Goal: Task Accomplishment & Management: Complete application form

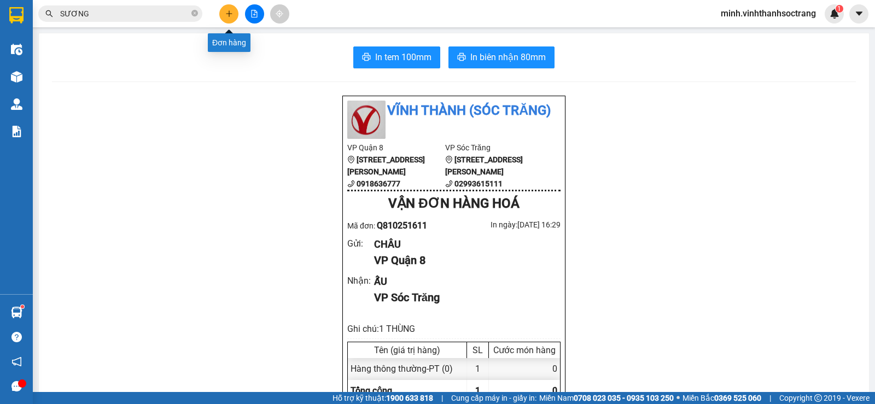
click at [227, 10] on icon "plus" at bounding box center [229, 14] width 8 height 8
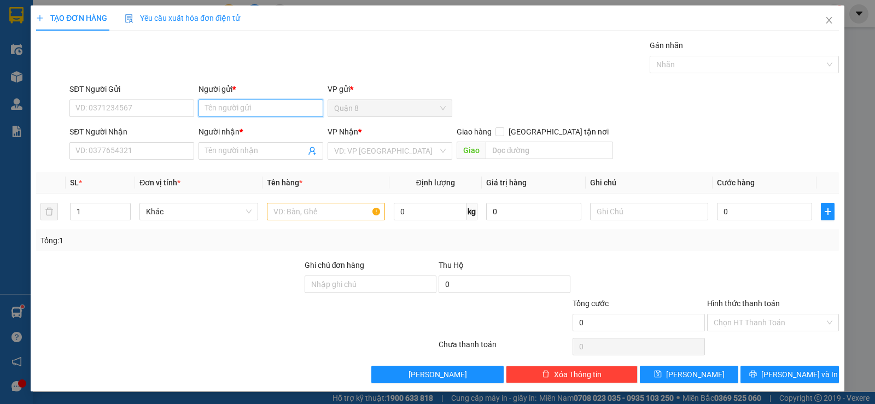
click at [247, 106] on input "Người gửi *" at bounding box center [260, 108] width 125 height 17
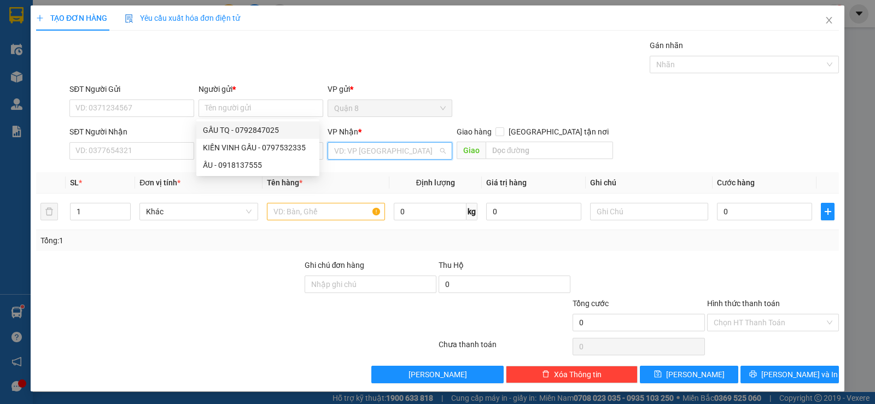
click at [360, 151] on input "search" at bounding box center [386, 151] width 104 height 16
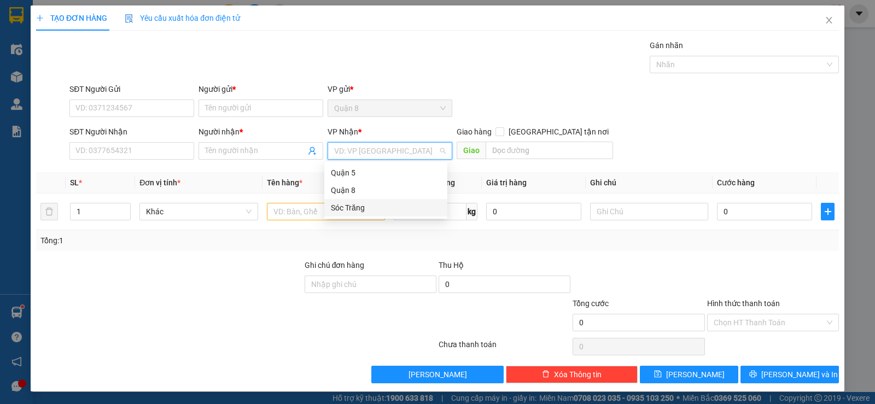
click at [352, 206] on div "Sóc Trăng" at bounding box center [386, 208] width 110 height 12
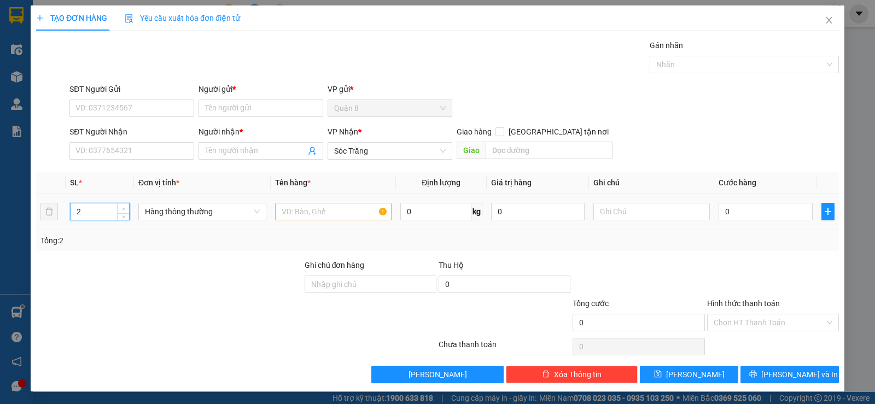
click at [121, 206] on span "up" at bounding box center [123, 209] width 7 height 7
type input "3"
click at [121, 206] on span "up" at bounding box center [123, 209] width 7 height 7
click at [303, 209] on input "text" at bounding box center [333, 211] width 116 height 17
type input "pt"
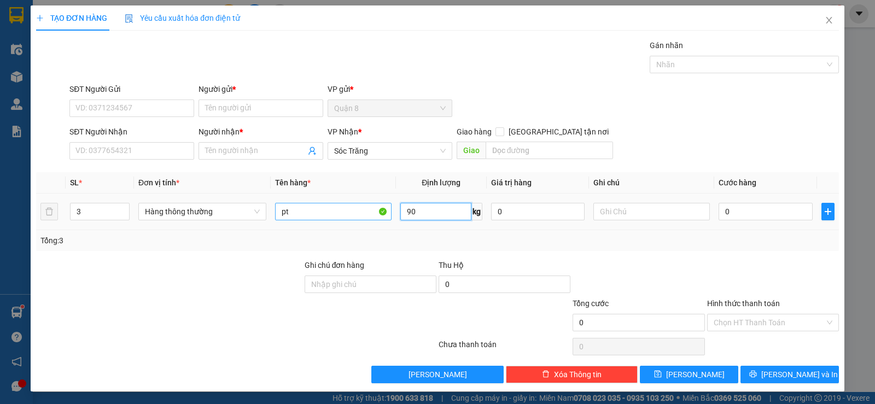
type input "90"
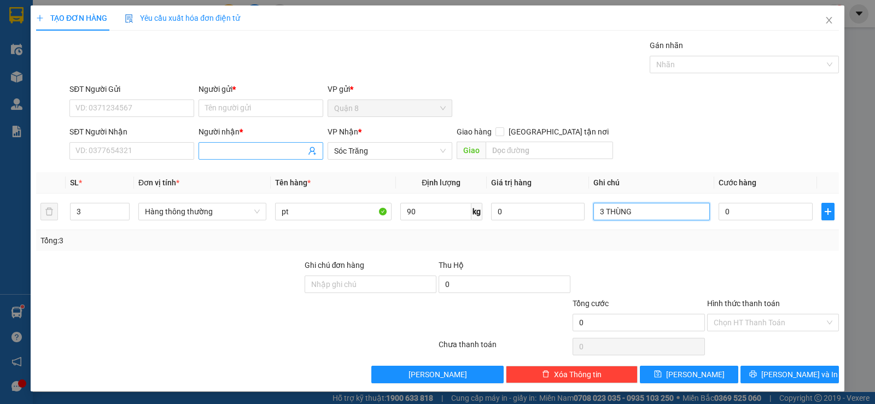
type input "3 THÙNG"
click at [238, 156] on input "Người nhận *" at bounding box center [255, 151] width 101 height 12
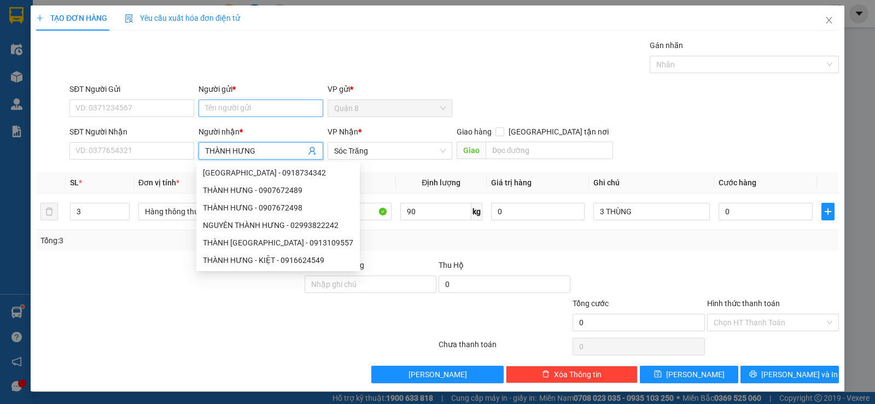
type input "THÀNH HƯNG"
click at [232, 107] on input "Người gửi *" at bounding box center [260, 108] width 125 height 17
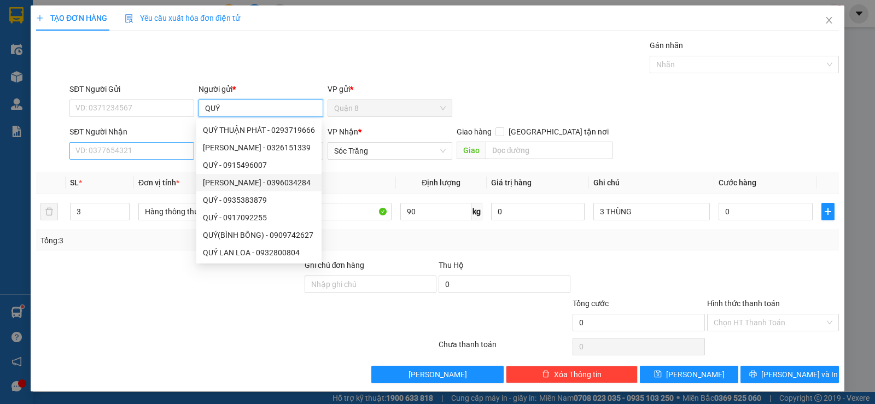
type input "QUÝ"
click at [166, 149] on input "SĐT Người Nhận" at bounding box center [131, 150] width 125 height 17
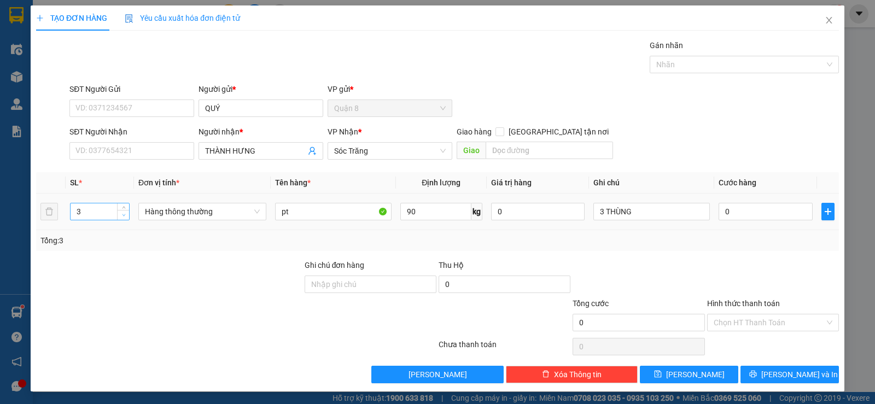
type input "2"
click at [122, 215] on icon "down" at bounding box center [124, 215] width 4 height 4
click at [336, 215] on input "pt" at bounding box center [333, 211] width 116 height 17
type input "p"
type input "PT"
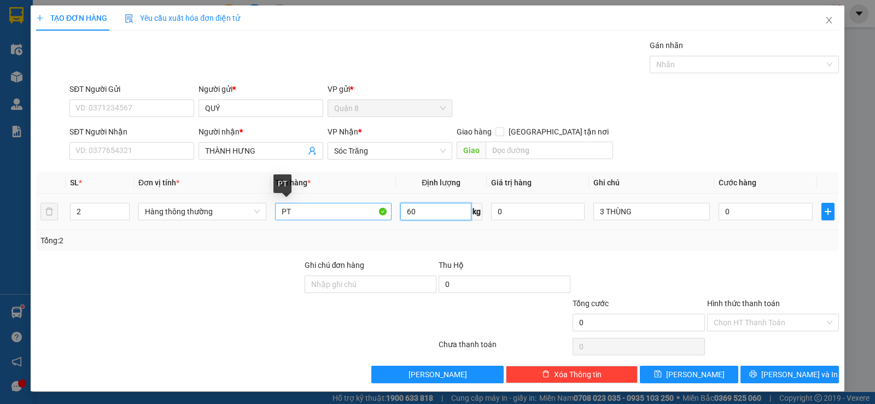
type input "60"
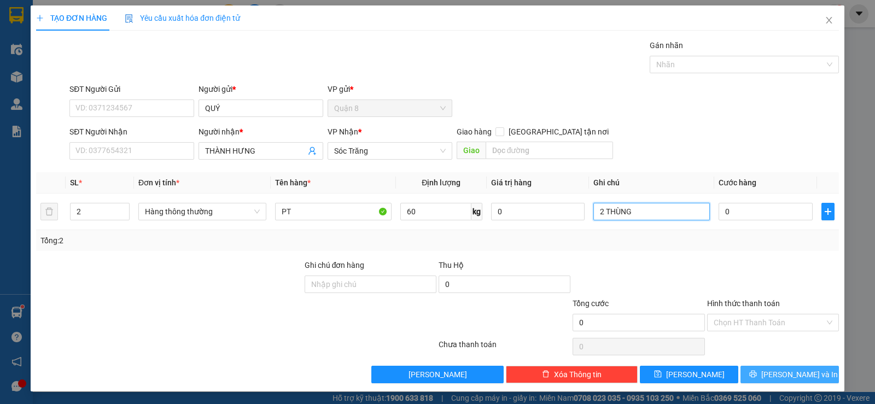
type input "2 THÙNG"
click at [808, 370] on button "[PERSON_NAME] và In" at bounding box center [789, 374] width 98 height 17
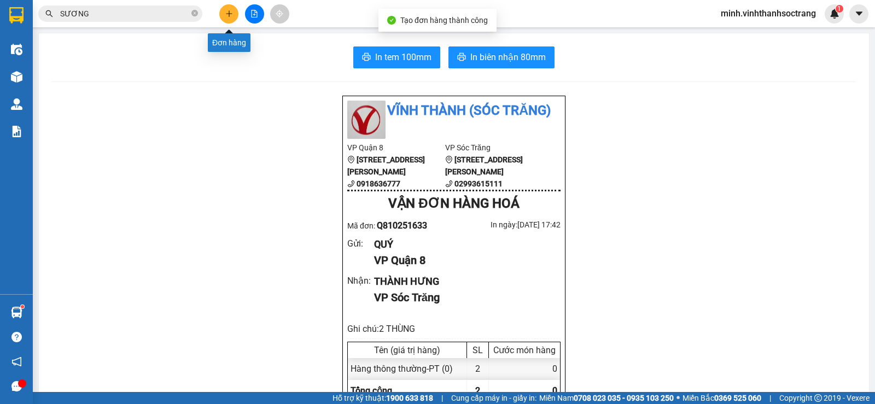
click at [229, 16] on icon "plus" at bounding box center [229, 13] width 1 height 6
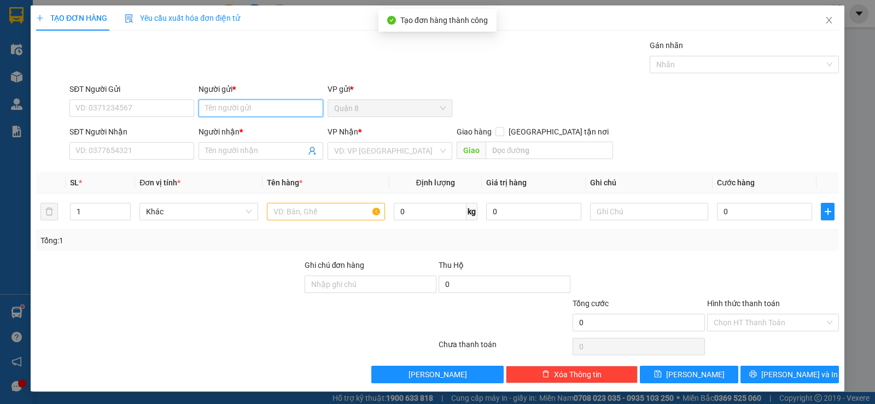
click at [229, 110] on input "Người gửi *" at bounding box center [260, 108] width 125 height 17
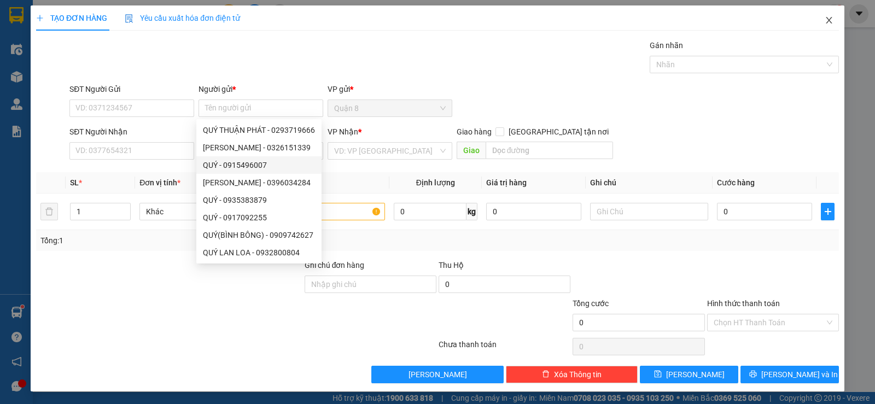
click at [824, 14] on span "Close" at bounding box center [829, 20] width 31 height 31
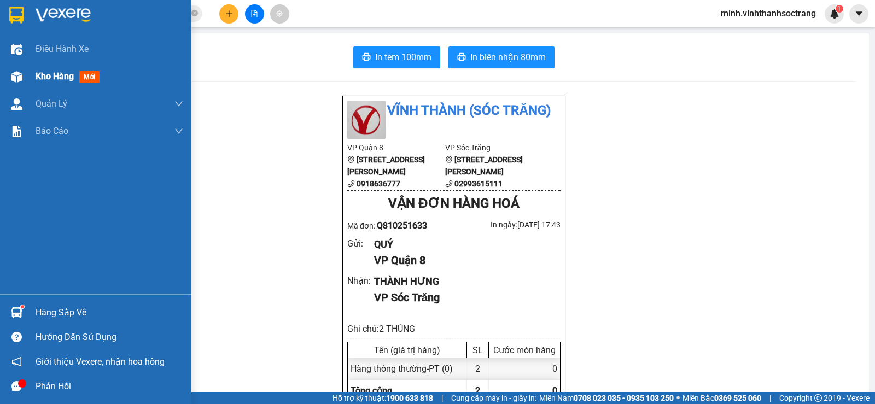
click at [52, 77] on span "Kho hàng" at bounding box center [55, 76] width 38 height 10
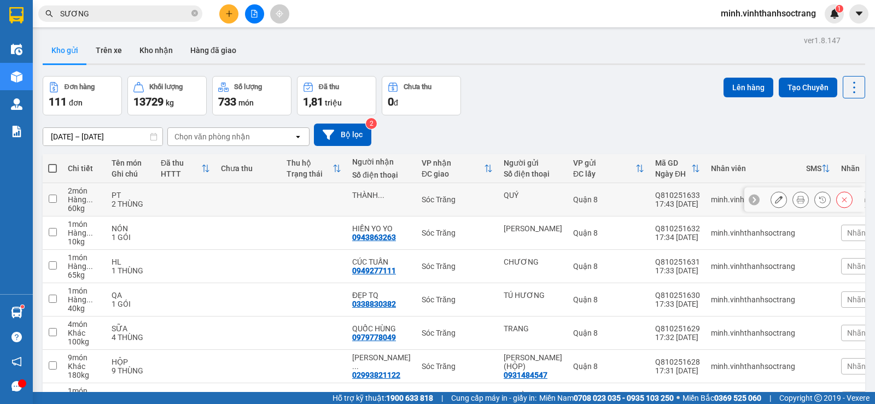
click at [797, 201] on icon at bounding box center [801, 200] width 8 height 8
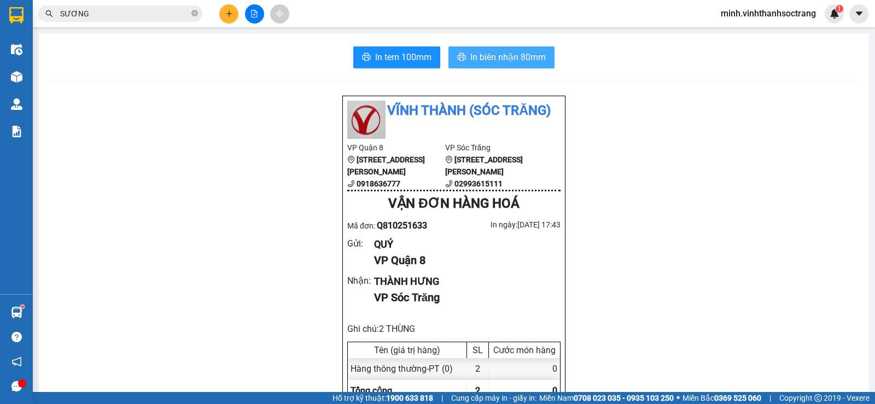
click at [487, 54] on span "In biên nhận 80mm" at bounding box center [507, 57] width 75 height 14
click at [226, 14] on icon "plus" at bounding box center [229, 14] width 8 height 8
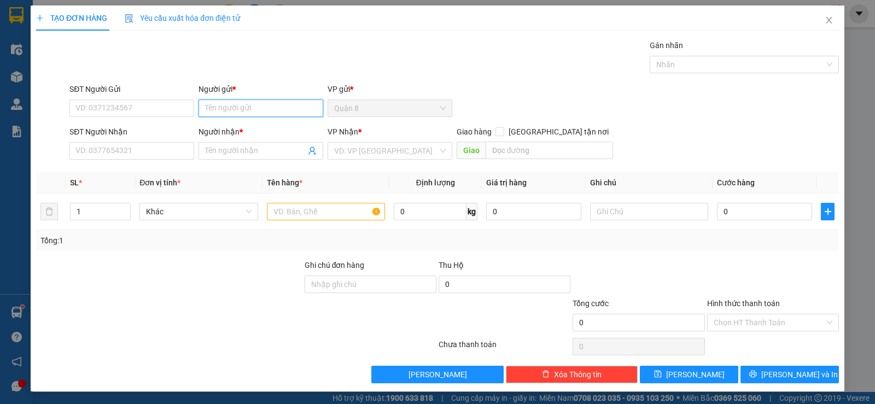
click at [262, 109] on input "Người gửi *" at bounding box center [260, 108] width 125 height 17
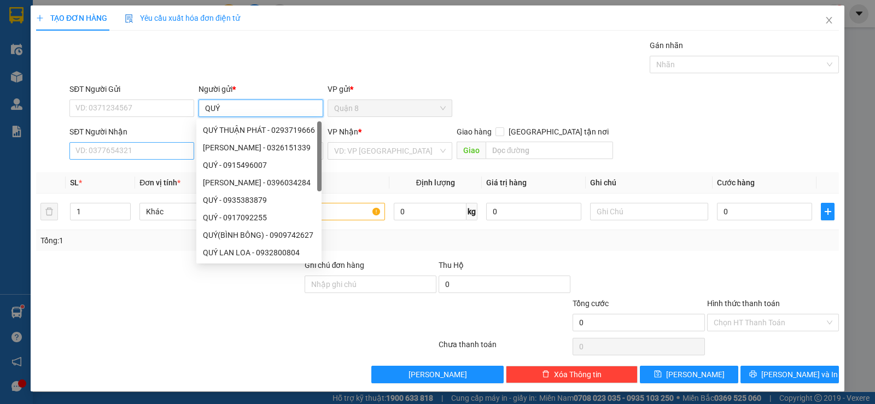
type input "QUÝ"
click at [114, 151] on input "SĐT Người Nhận" at bounding box center [131, 150] width 125 height 17
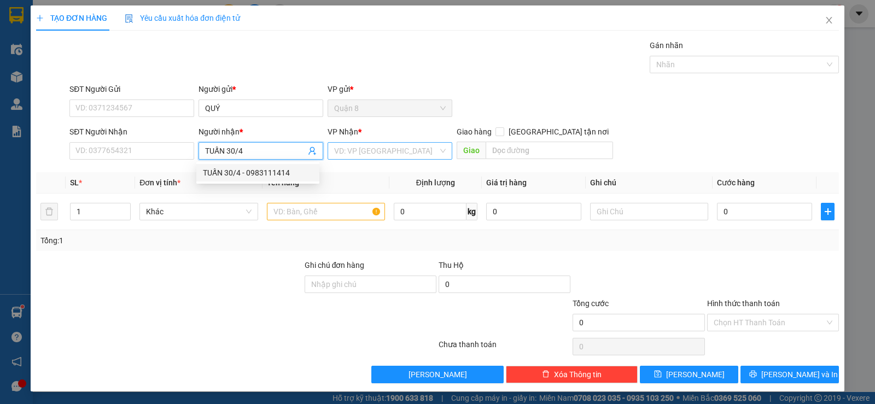
type input "TUẤN 30/4"
click at [363, 147] on input "search" at bounding box center [386, 151] width 104 height 16
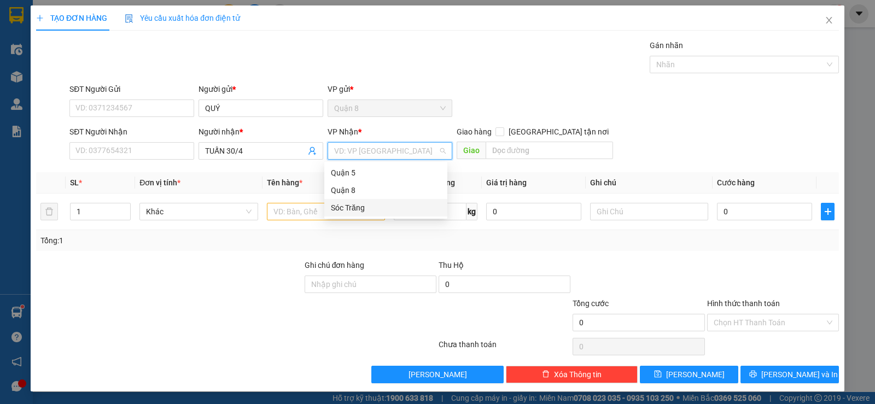
click at [337, 206] on div "Sóc Trăng" at bounding box center [386, 208] width 110 height 12
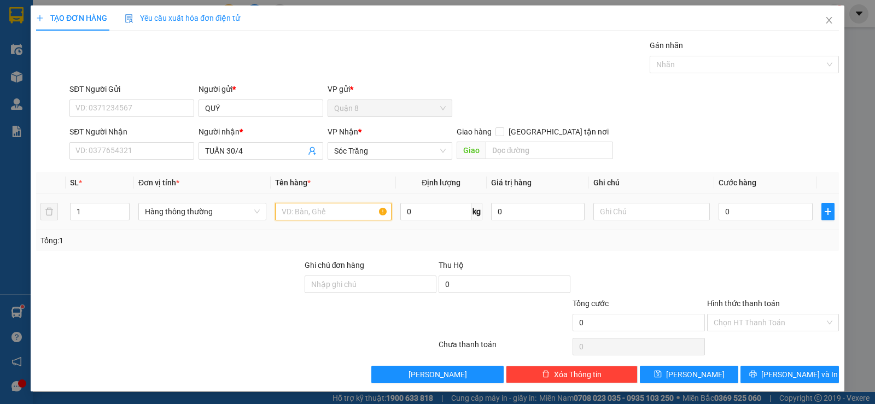
click at [317, 217] on input "text" at bounding box center [333, 211] width 116 height 17
type input "PT"
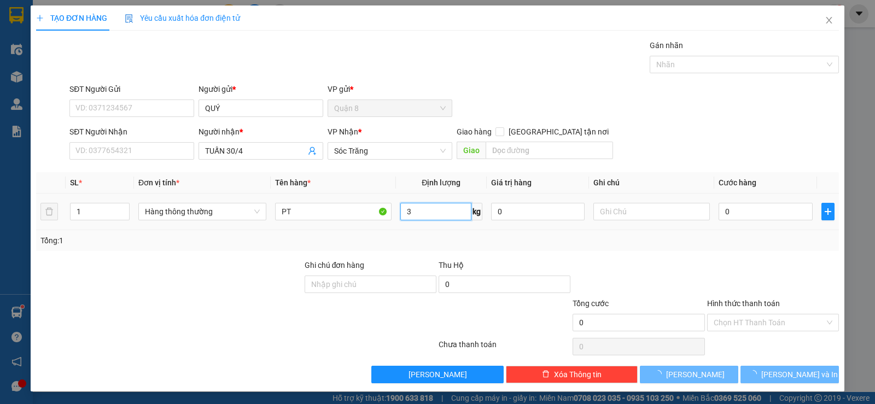
click at [436, 215] on input "3" at bounding box center [436, 211] width 72 height 17
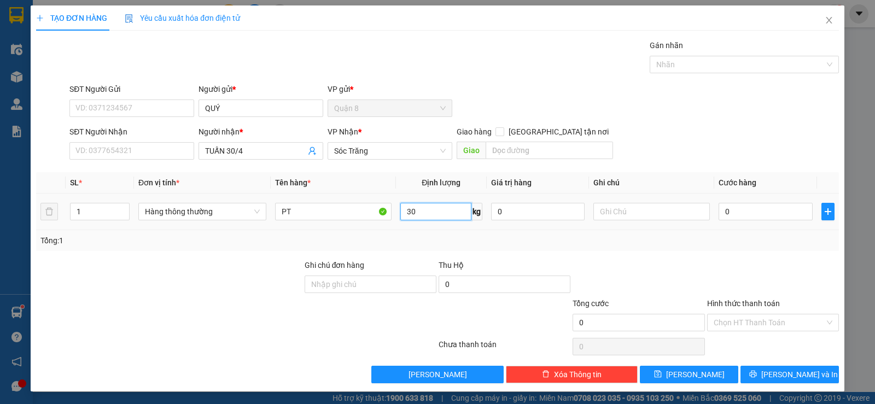
type input "30"
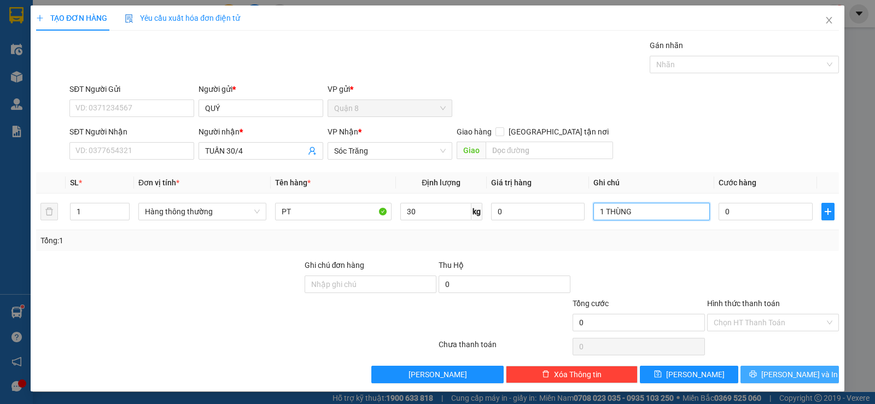
type input "1 THÙNG"
click at [785, 378] on span "[PERSON_NAME] và In" at bounding box center [799, 375] width 77 height 12
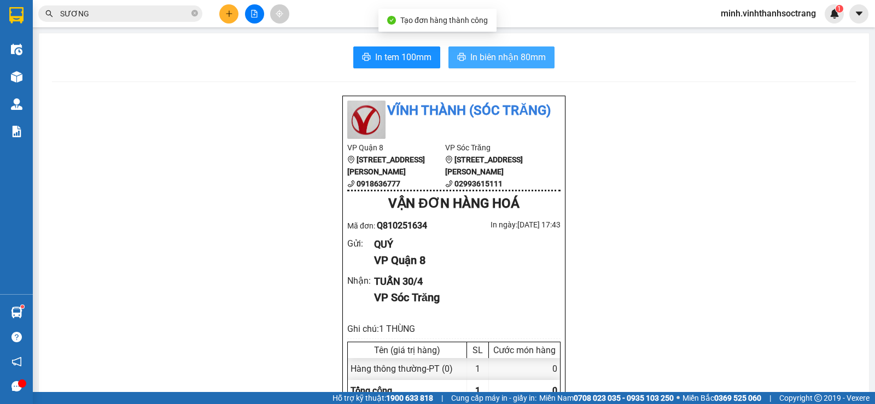
click at [488, 61] on span "In biên nhận 80mm" at bounding box center [507, 57] width 75 height 14
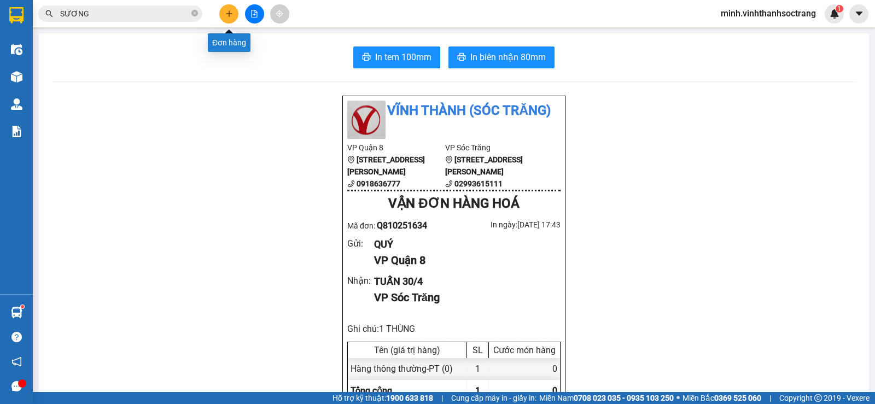
click at [225, 15] on icon "plus" at bounding box center [229, 14] width 8 height 8
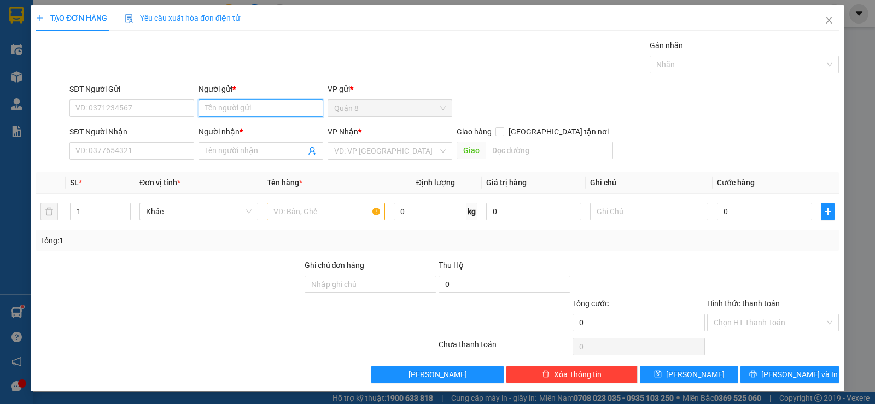
click at [268, 109] on input "Người gửi *" at bounding box center [260, 108] width 125 height 17
click at [268, 112] on input "Người gửi *" at bounding box center [260, 108] width 125 height 17
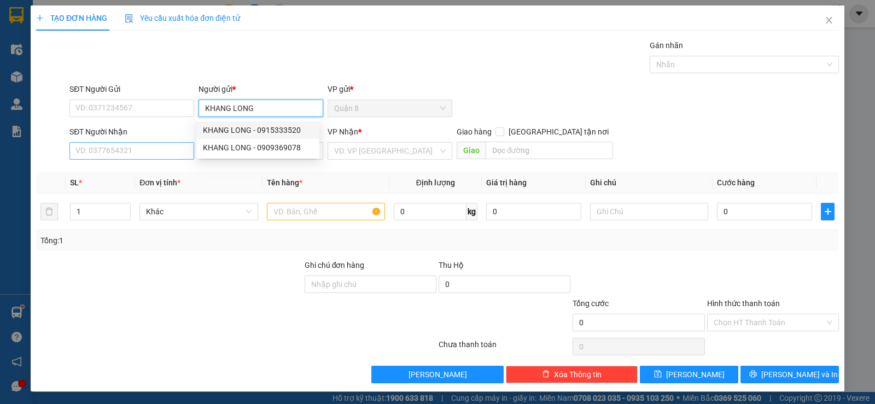
type input "KHANG LONG"
click at [163, 151] on input "SĐT Người Nhận" at bounding box center [131, 150] width 125 height 17
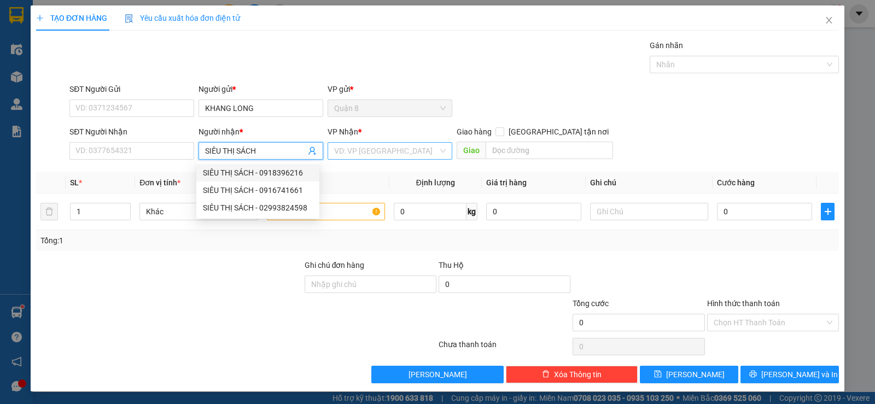
type input "SIÊU THỊ SÁCH"
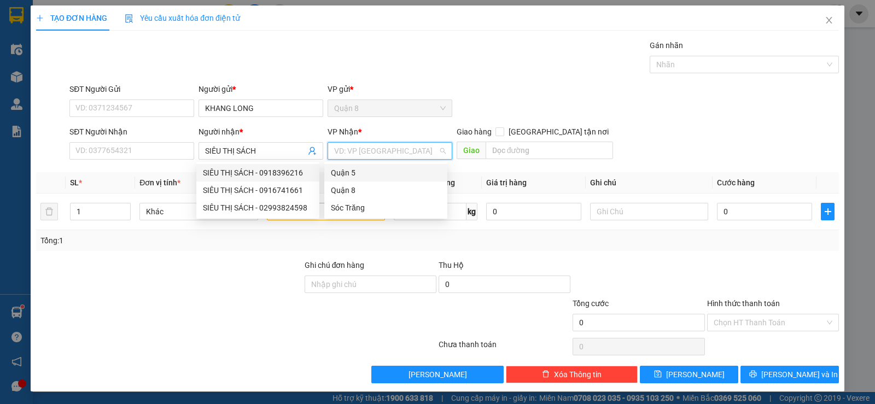
drag, startPoint x: 356, startPoint y: 156, endPoint x: 345, endPoint y: 207, distance: 51.5
click at [356, 157] on input "search" at bounding box center [386, 151] width 104 height 16
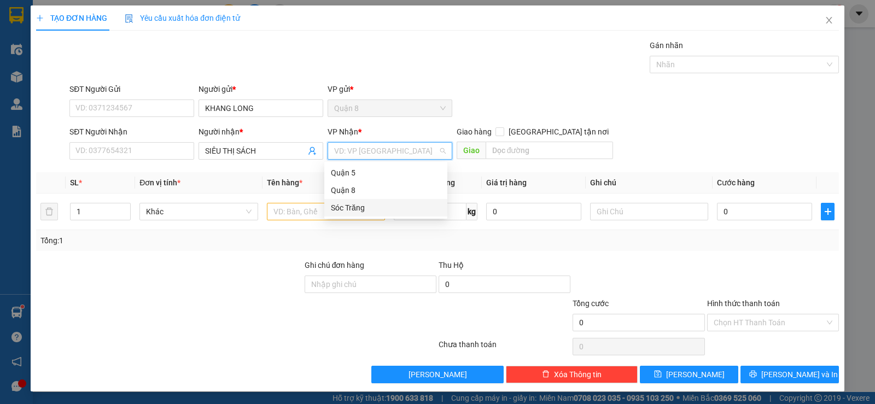
click at [347, 207] on div "Sóc Trăng" at bounding box center [386, 208] width 110 height 12
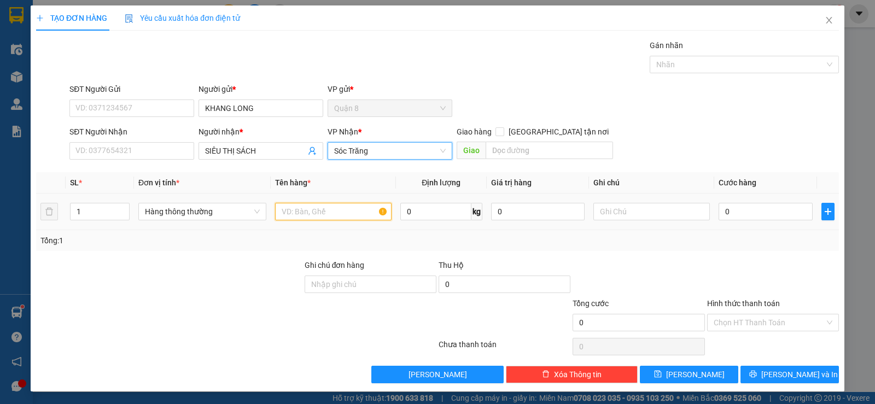
click at [306, 219] on input "text" at bounding box center [333, 211] width 116 height 17
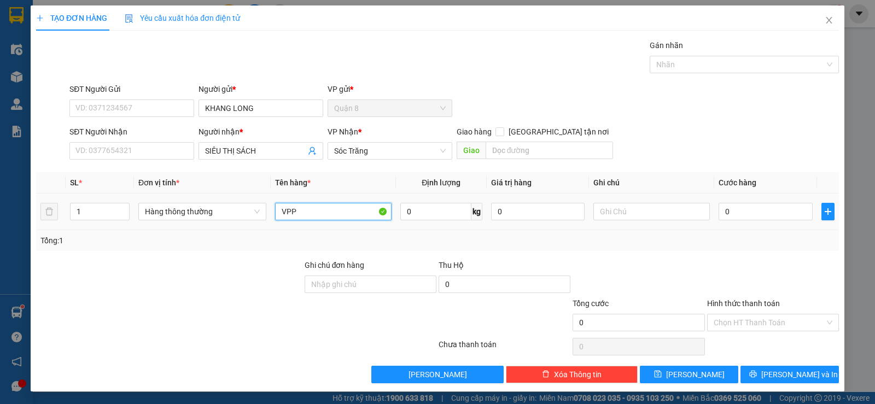
type input "VPP"
type input "20"
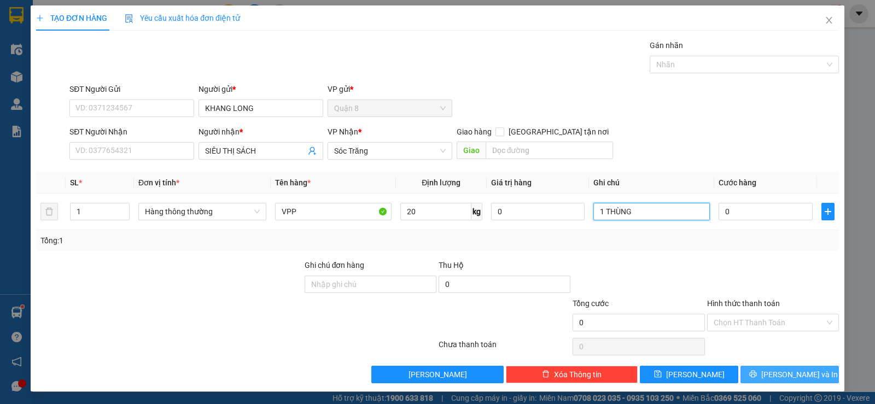
type input "1 THÙNG"
click at [758, 370] on button "[PERSON_NAME] và In" at bounding box center [789, 374] width 98 height 17
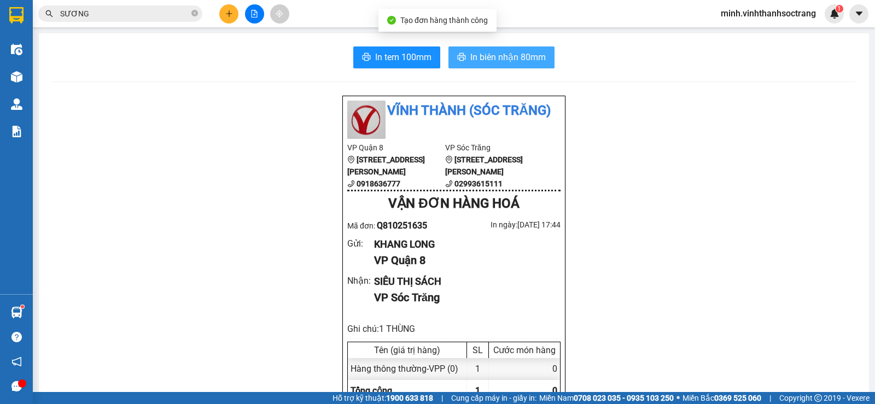
click at [518, 60] on span "In biên nhận 80mm" at bounding box center [507, 57] width 75 height 14
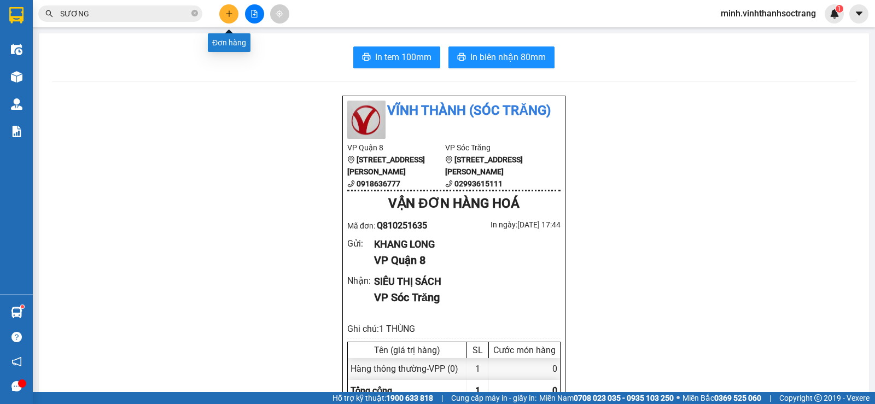
click at [224, 8] on button at bounding box center [228, 13] width 19 height 19
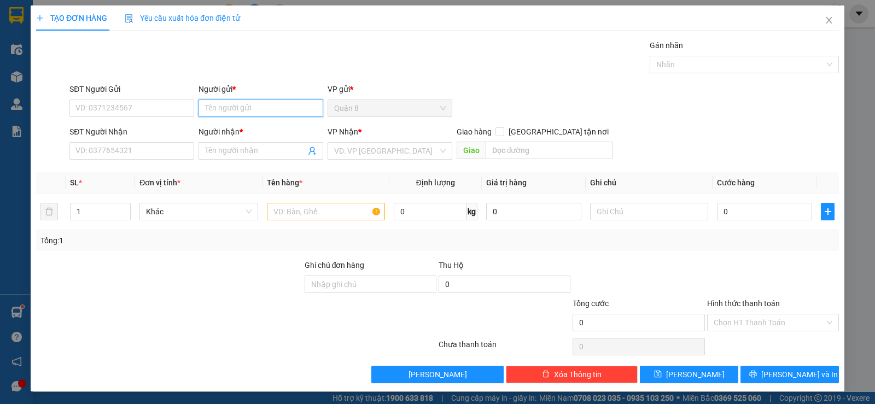
click at [224, 110] on input "Người gửi *" at bounding box center [260, 108] width 125 height 17
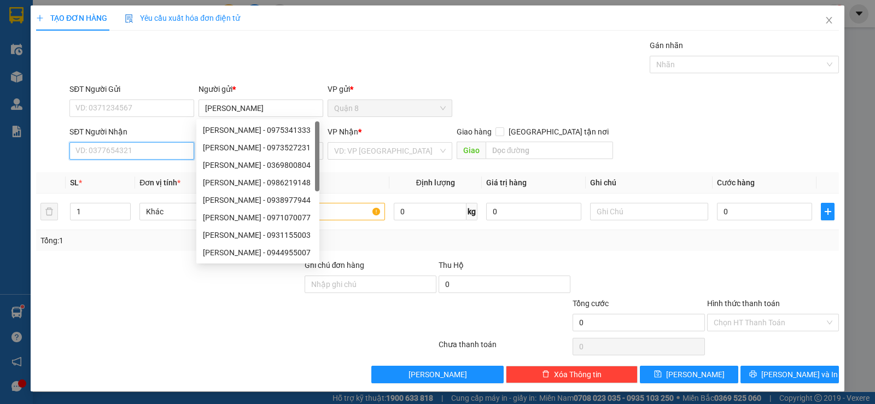
click at [167, 151] on input "SĐT Người Nhận" at bounding box center [131, 150] width 125 height 17
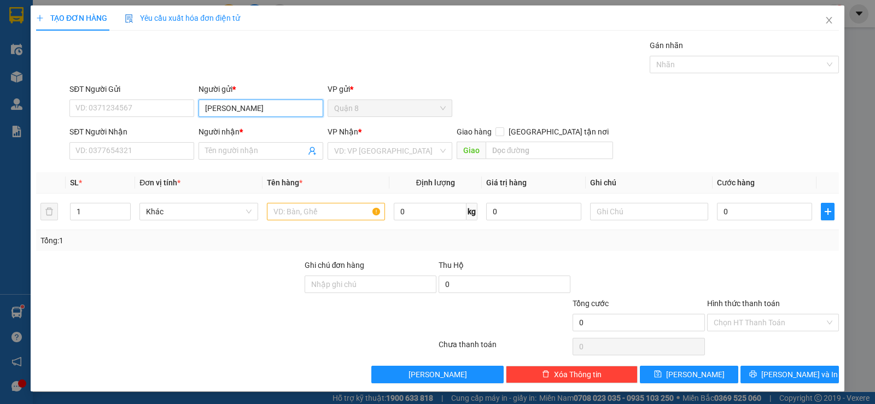
click at [248, 111] on input "[PERSON_NAME]" at bounding box center [260, 108] width 125 height 17
type input "[PERSON_NAME], [GEOGRAPHIC_DATA]"
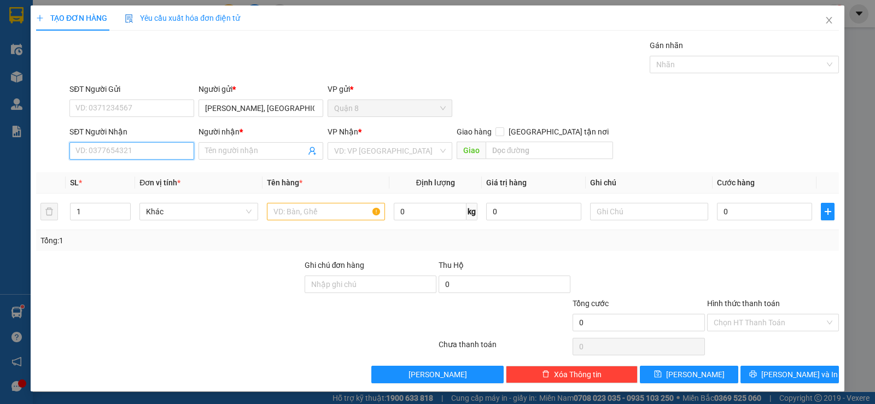
click at [112, 149] on input "SĐT Người Nhận" at bounding box center [131, 150] width 125 height 17
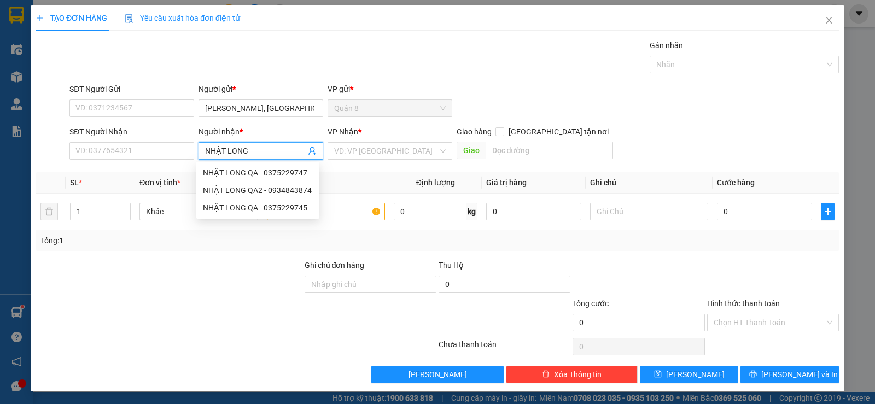
type input "NHẬT LONG"
click at [394, 142] on div "VP Nhận *" at bounding box center [390, 134] width 125 height 16
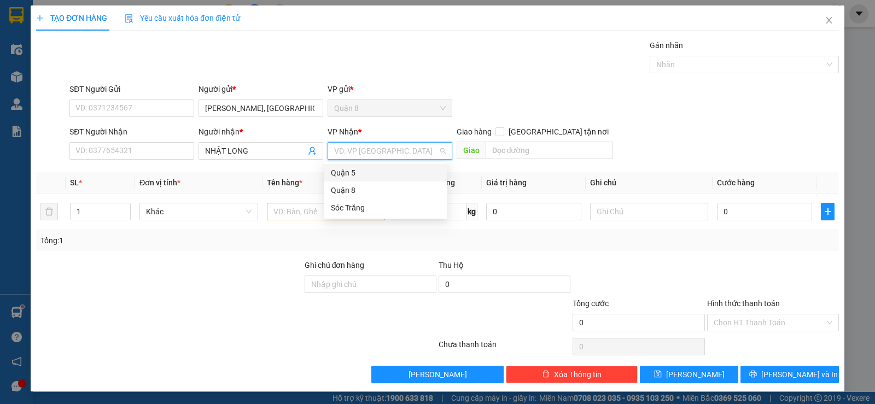
click at [371, 153] on input "search" at bounding box center [386, 151] width 104 height 16
click at [349, 204] on div "Sóc Trăng" at bounding box center [386, 208] width 110 height 12
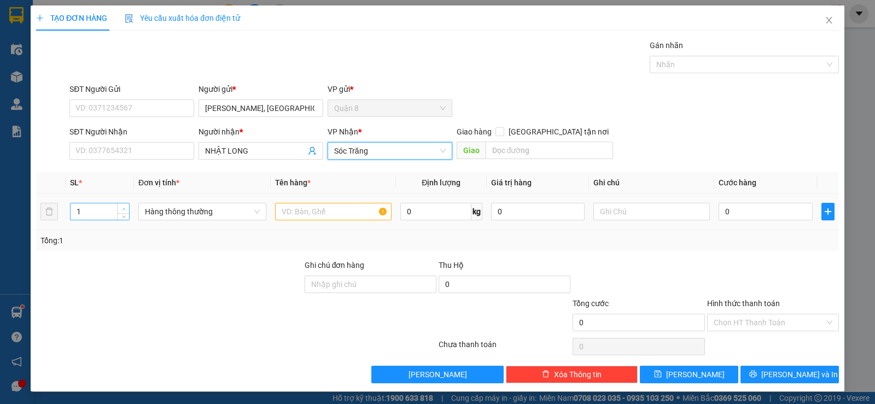
type input "2"
click at [120, 209] on span "up" at bounding box center [123, 209] width 7 height 7
click at [330, 212] on input "text" at bounding box center [333, 211] width 116 height 17
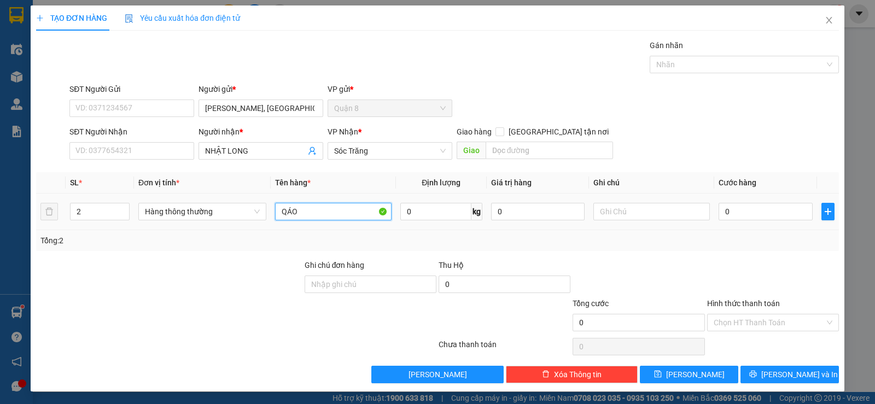
type input "QÁO"
type input "80"
type input "2 GÓI"
click at [781, 383] on div "TẠO ĐƠN HÀNG Yêu cầu xuất hóa đơn điện tử Transit Pickup Surcharge Ids Transit …" at bounding box center [438, 198] width 814 height 386
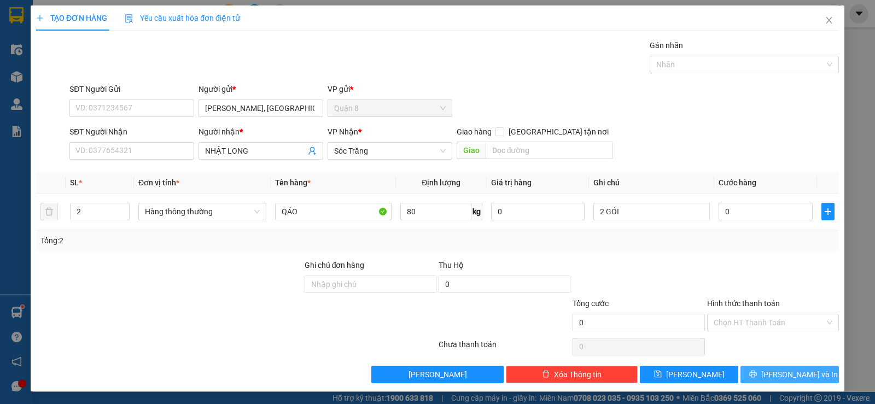
click at [781, 377] on span "[PERSON_NAME] và In" at bounding box center [799, 375] width 77 height 12
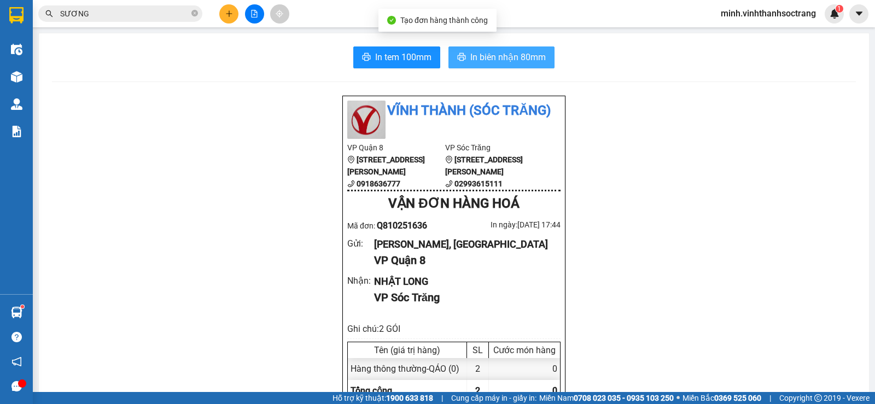
click at [533, 60] on span "In biên nhận 80mm" at bounding box center [507, 57] width 75 height 14
click at [502, 56] on span "In biên nhận 80mm" at bounding box center [507, 57] width 75 height 14
